Goal: Transaction & Acquisition: Book appointment/travel/reservation

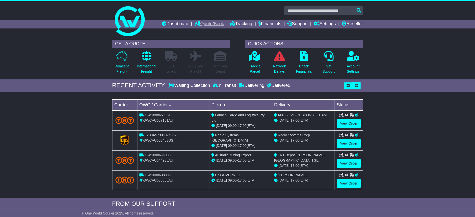
click at [202, 23] on link "Quote/Book" at bounding box center [210, 24] width 30 height 9
click at [202, 44] on link "Saved Quotes" at bounding box center [215, 44] width 40 height 6
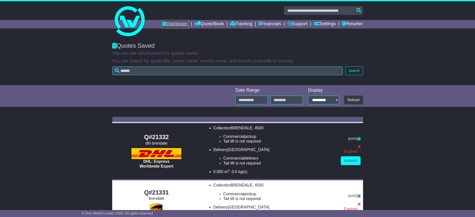
click at [169, 22] on link "Dashboard" at bounding box center [175, 24] width 27 height 9
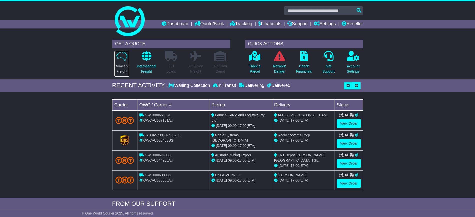
click at [115, 69] on p "Domestic Freight" at bounding box center [122, 69] width 15 height 11
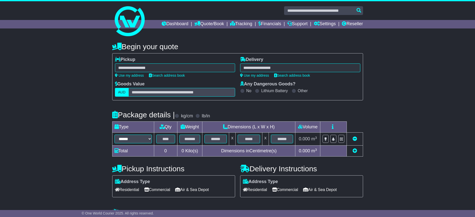
click at [166, 69] on div at bounding box center [175, 68] width 120 height 9
click at [165, 27] on link "Dashboard" at bounding box center [175, 24] width 27 height 9
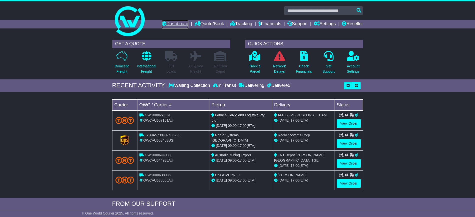
click at [171, 24] on link "Dashboard" at bounding box center [175, 24] width 27 height 9
